Goal: Information Seeking & Learning: Find specific fact

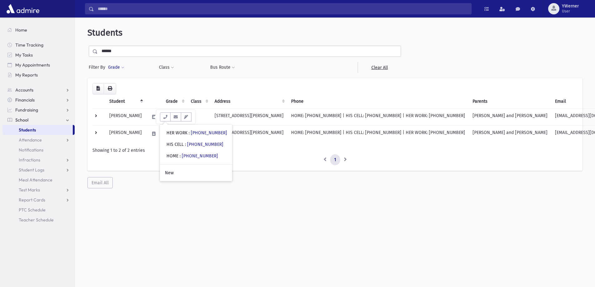
click at [110, 63] on button "Grade" at bounding box center [116, 67] width 17 height 11
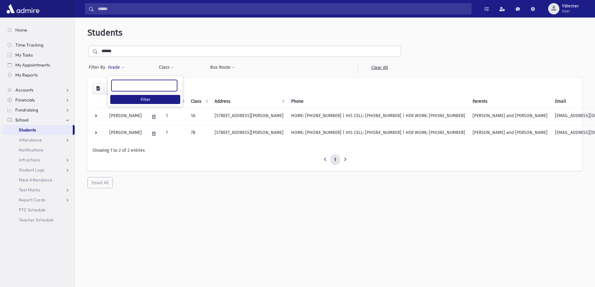
click at [121, 83] on ul at bounding box center [144, 84] width 65 height 9
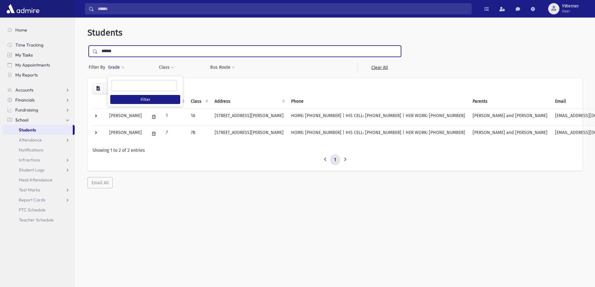
drag, startPoint x: 124, startPoint y: 52, endPoint x: 69, endPoint y: 52, distance: 54.9
click at [69, 52] on div "Search Results All Accounts" at bounding box center [297, 151] width 595 height 303
click at [111, 69] on button "Grade" at bounding box center [116, 67] width 17 height 11
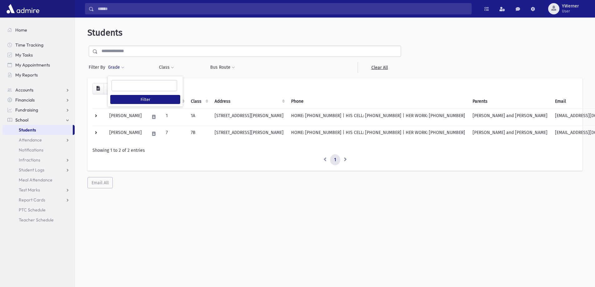
click at [125, 83] on ul at bounding box center [144, 84] width 65 height 9
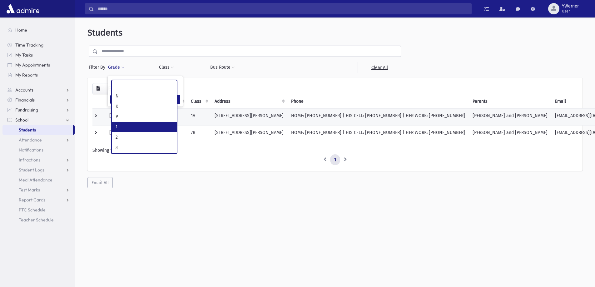
select select "*"
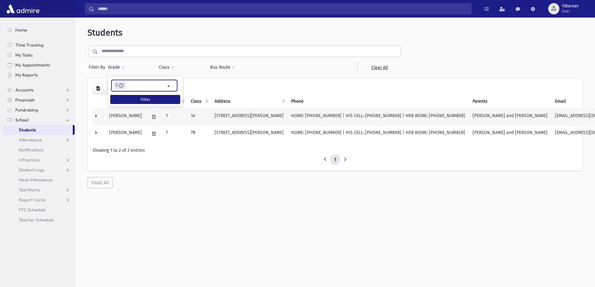
scroll to position [17, 0]
click at [138, 94] on div "* * * * * * * * * ***** * * * ** ** ** × × 1 Filter" at bounding box center [145, 91] width 75 height 30
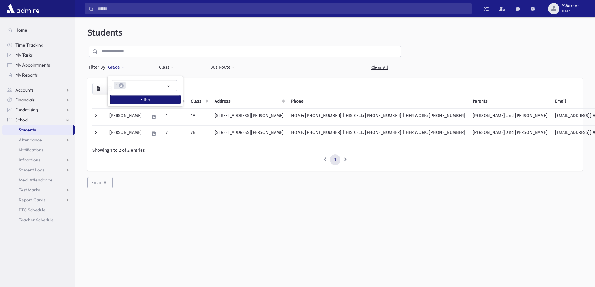
click at [137, 99] on button "Filter" at bounding box center [145, 99] width 70 height 9
click at [136, 100] on button "Filter" at bounding box center [145, 99] width 70 height 9
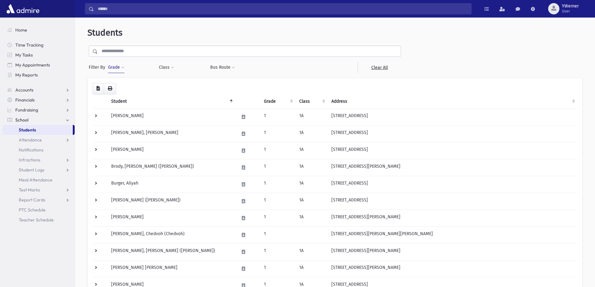
click at [117, 69] on button "Grade" at bounding box center [116, 67] width 17 height 11
click at [123, 87] on span "×" at bounding box center [121, 85] width 5 height 5
select select
click at [119, 70] on button "Grade" at bounding box center [116, 67] width 17 height 11
click at [127, 87] on ul at bounding box center [144, 84] width 65 height 9
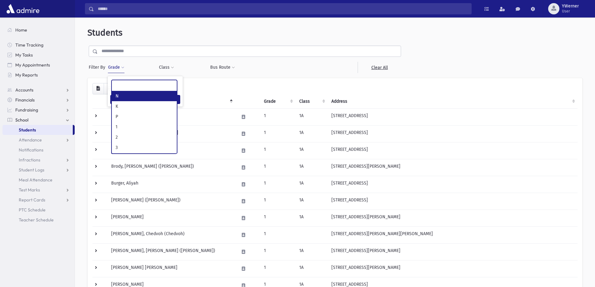
type input "*"
select select "*"
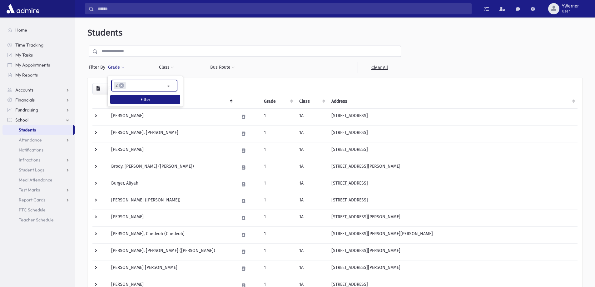
scroll to position [17, 0]
click at [161, 101] on button "Filter" at bounding box center [145, 99] width 70 height 9
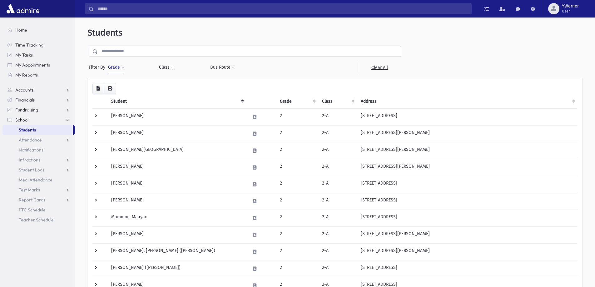
click at [118, 67] on button "Grade" at bounding box center [116, 67] width 17 height 11
click at [122, 85] on span "×" at bounding box center [121, 85] width 5 height 5
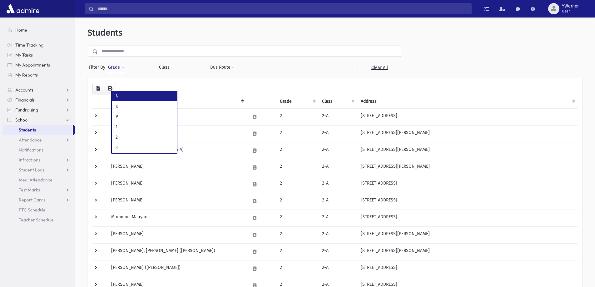
click at [117, 69] on button "Grade" at bounding box center [116, 67] width 17 height 11
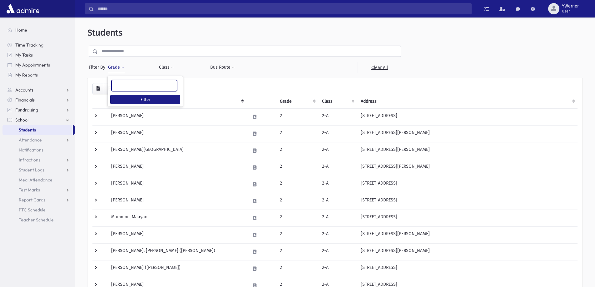
click at [126, 85] on ul at bounding box center [144, 84] width 65 height 9
type input "*"
select select "*"
click at [153, 98] on button "Filter" at bounding box center [145, 99] width 70 height 9
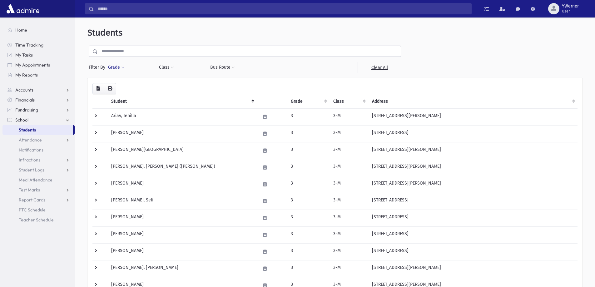
click at [120, 66] on button "Grade" at bounding box center [116, 67] width 17 height 11
click at [122, 86] on span "×" at bounding box center [121, 85] width 5 height 5
select select
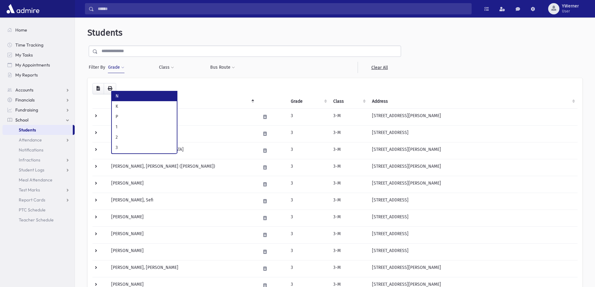
click at [116, 71] on button "Grade" at bounding box center [116, 67] width 17 height 11
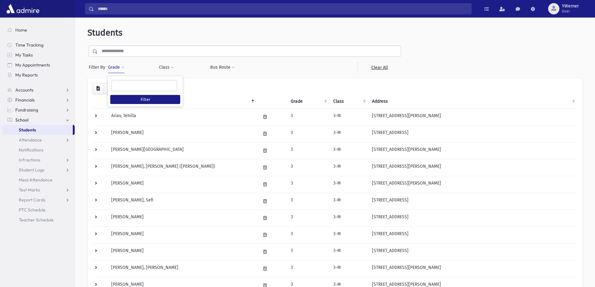
click at [126, 83] on ul at bounding box center [144, 84] width 65 height 9
type input "*"
select select "*"
click at [154, 99] on button "Filter" at bounding box center [145, 99] width 70 height 9
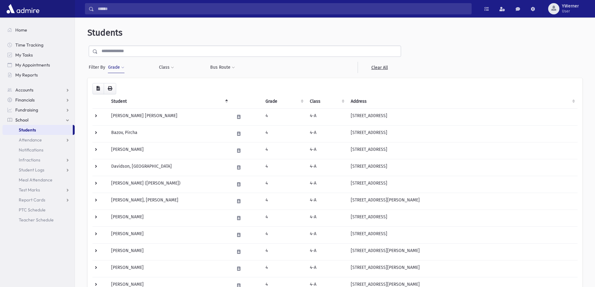
click at [116, 69] on button "Grade" at bounding box center [116, 67] width 17 height 11
click at [123, 85] on span "×" at bounding box center [121, 85] width 5 height 5
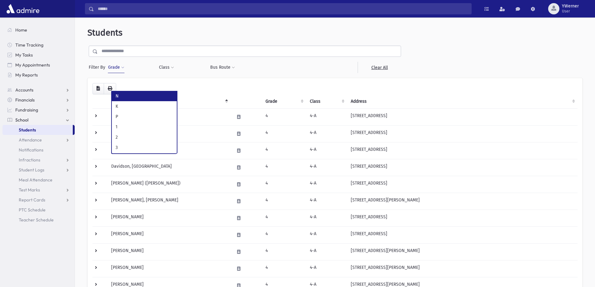
select select
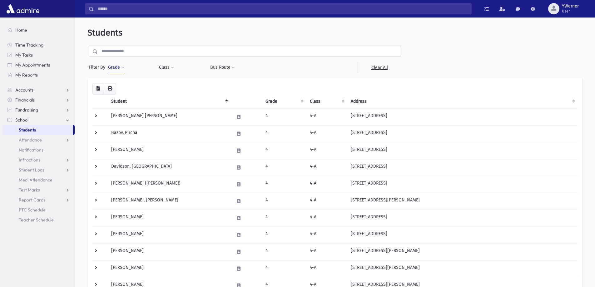
click at [118, 71] on button "Grade" at bounding box center [116, 67] width 17 height 11
click at [128, 88] on ul at bounding box center [144, 84] width 65 height 9
type input "*"
select select "*"
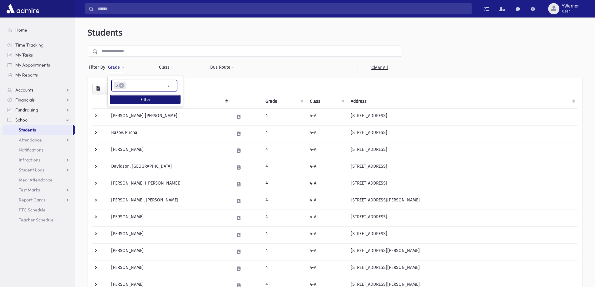
click at [131, 96] on button "Filter" at bounding box center [145, 99] width 70 height 9
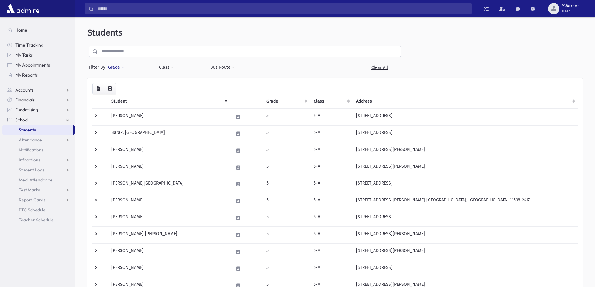
click at [115, 70] on button "Grade" at bounding box center [116, 67] width 17 height 11
click at [123, 85] on span "×" at bounding box center [121, 85] width 5 height 5
drag, startPoint x: 113, startPoint y: 65, endPoint x: 119, endPoint y: 72, distance: 9.8
click at [113, 66] on button "Grade" at bounding box center [116, 67] width 17 height 11
click at [119, 72] on button "Grade" at bounding box center [116, 67] width 17 height 11
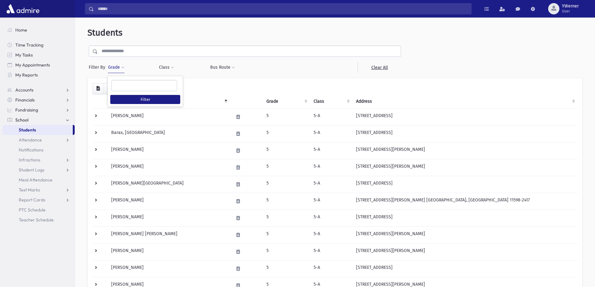
select select
click at [116, 70] on button "Grade" at bounding box center [116, 67] width 17 height 11
click at [129, 85] on ul at bounding box center [144, 84] width 65 height 9
type input "*"
select select "**"
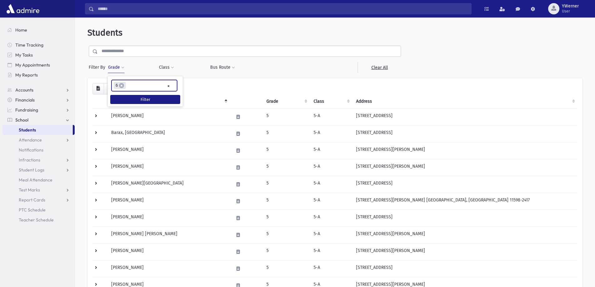
scroll to position [39, 0]
click at [169, 97] on button "Filter" at bounding box center [145, 99] width 70 height 9
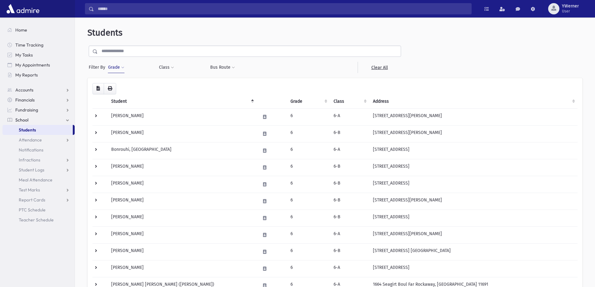
click at [120, 67] on button "Grade" at bounding box center [116, 67] width 17 height 11
click at [122, 87] on span "×" at bounding box center [121, 85] width 5 height 5
select select
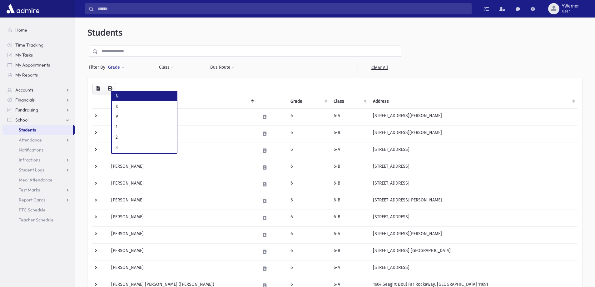
click at [119, 69] on button "Grade" at bounding box center [116, 67] width 17 height 11
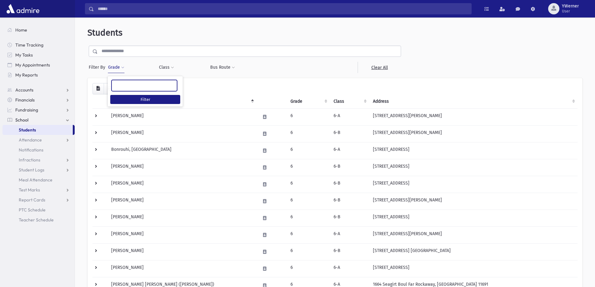
click at [125, 83] on ul at bounding box center [144, 84] width 65 height 9
type input "*"
select select "**"
click at [150, 98] on button "Filter" at bounding box center [145, 99] width 70 height 9
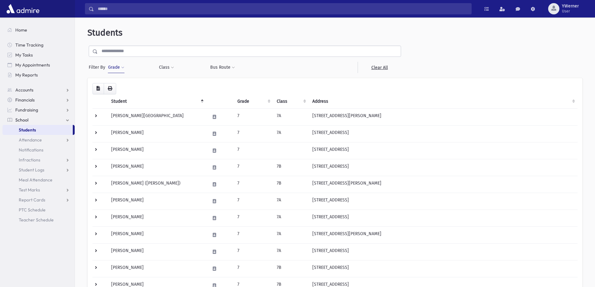
click at [120, 63] on button "Grade" at bounding box center [116, 67] width 17 height 11
click at [122, 86] on span "×" at bounding box center [121, 85] width 5 height 5
select select
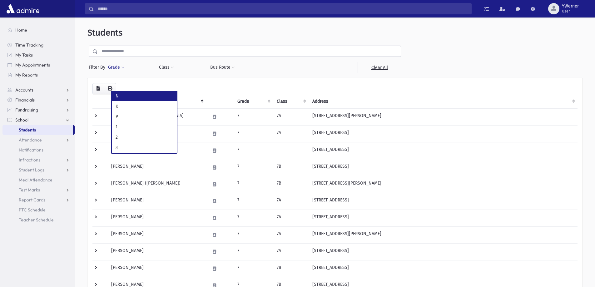
click at [115, 66] on button "Grade" at bounding box center [116, 67] width 17 height 11
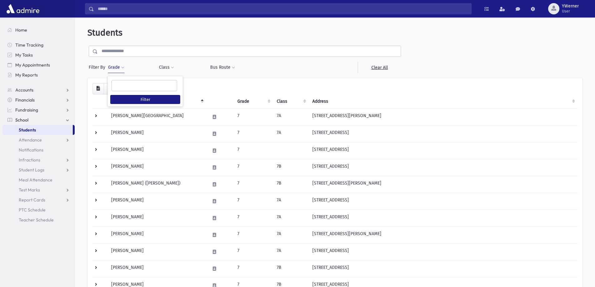
click at [126, 83] on ul at bounding box center [144, 84] width 65 height 9
type input "*"
select select "**"
click at [128, 100] on button "Filter" at bounding box center [145, 99] width 70 height 9
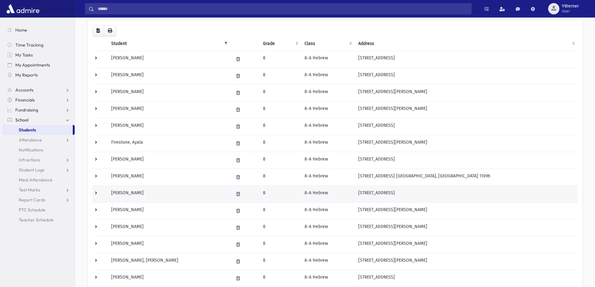
scroll to position [156, 0]
